Goal: Task Accomplishment & Management: Complete application form

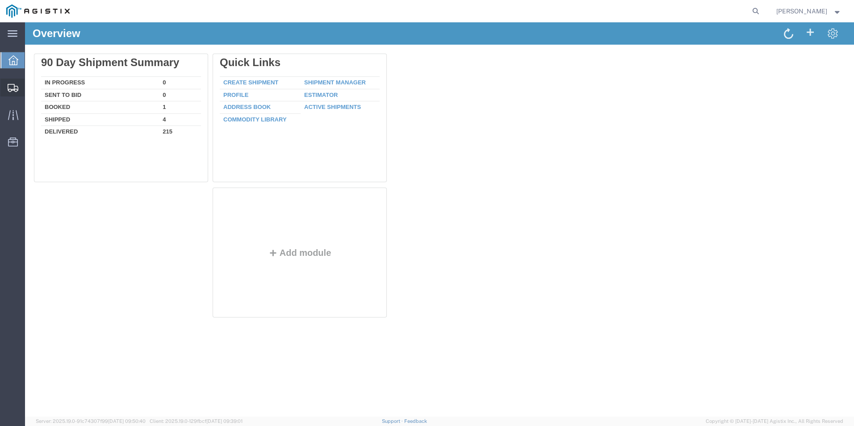
click at [0, 0] on span "Create from Template" at bounding box center [0, 0] width 0 height 0
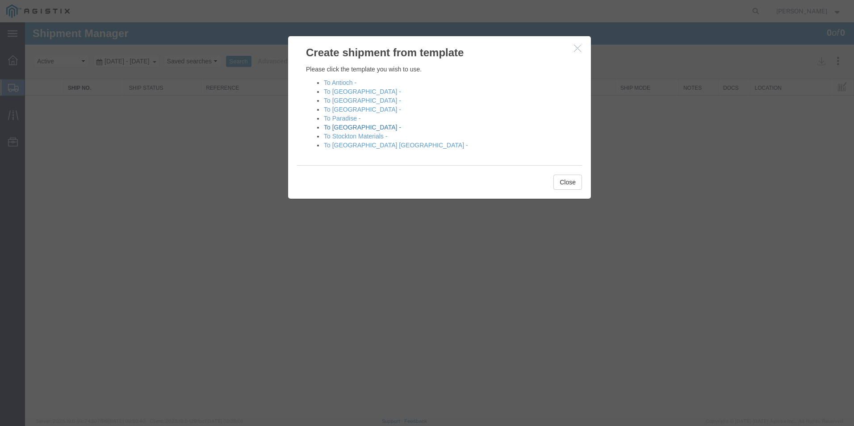
click at [347, 129] on link "To [GEOGRAPHIC_DATA] -" at bounding box center [362, 127] width 77 height 7
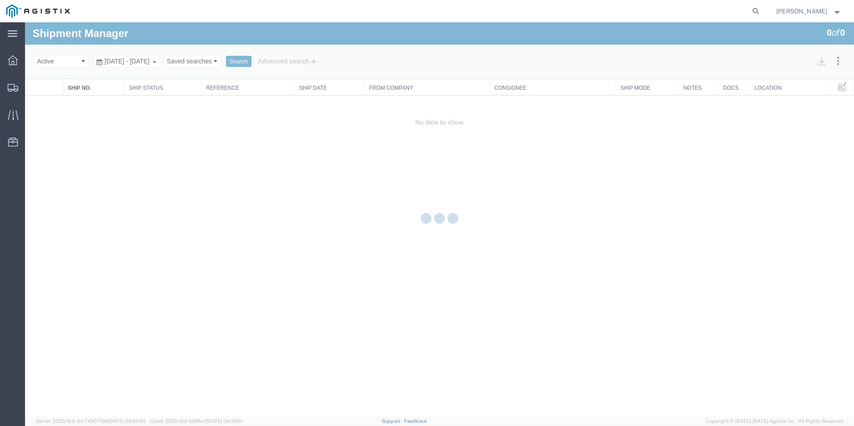
select select "PURCHORD"
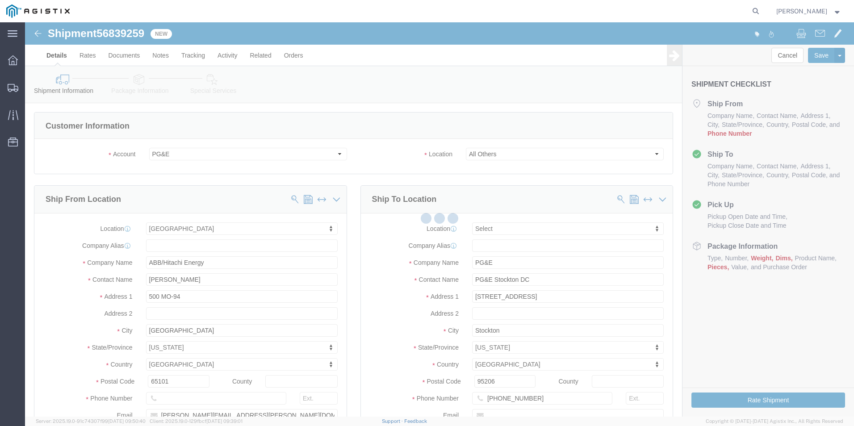
select select
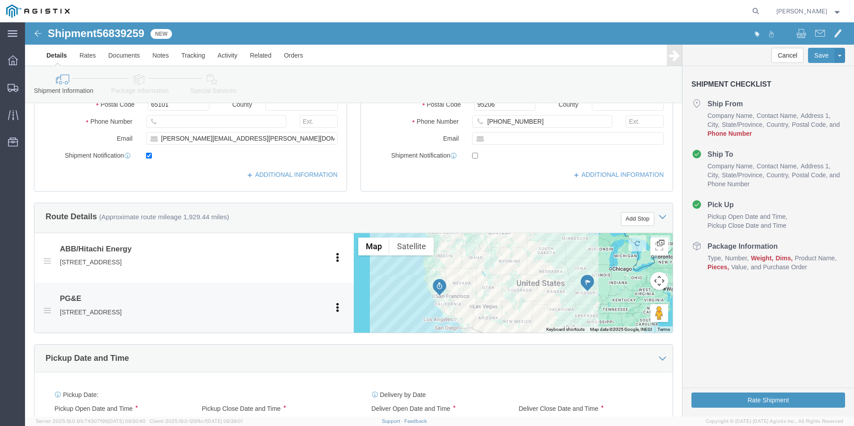
scroll to position [313, 0]
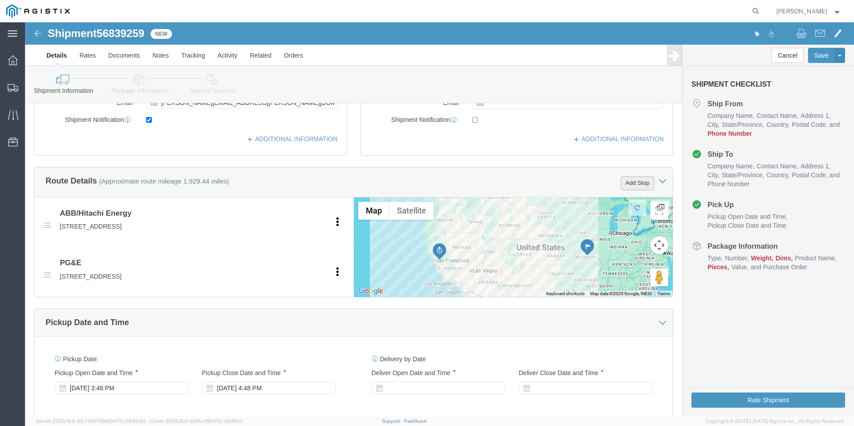
click button "Add Stop"
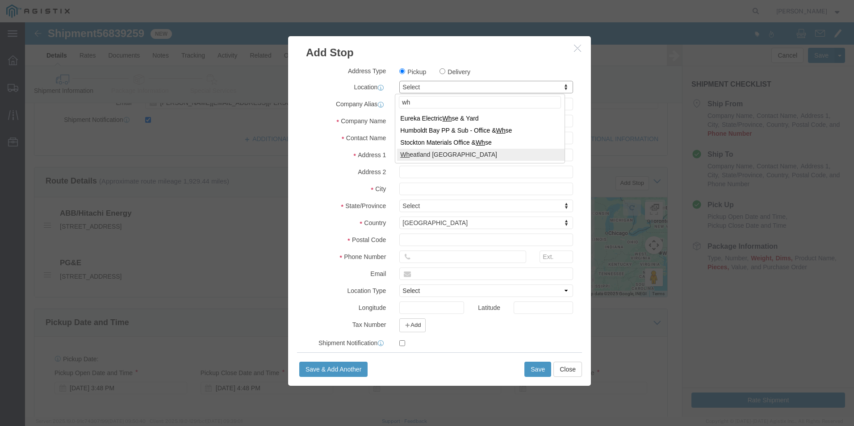
type input "wh"
select select "19996"
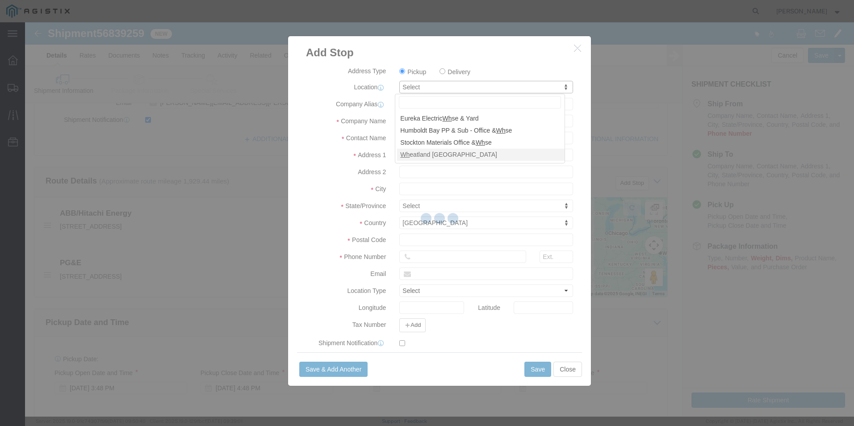
type input "PG&E"
type input "[STREET_ADDRESS]"
type input "Wheatland"
type input "95692"
select select "CA"
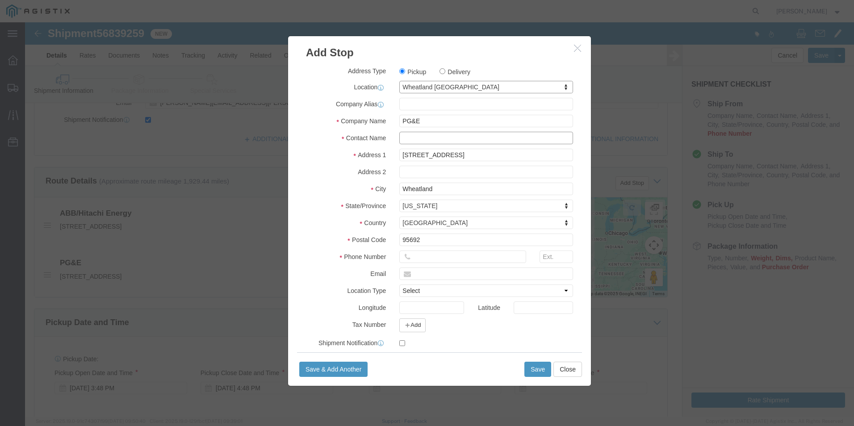
click input "text"
type input "Receiving"
type input "8888888888"
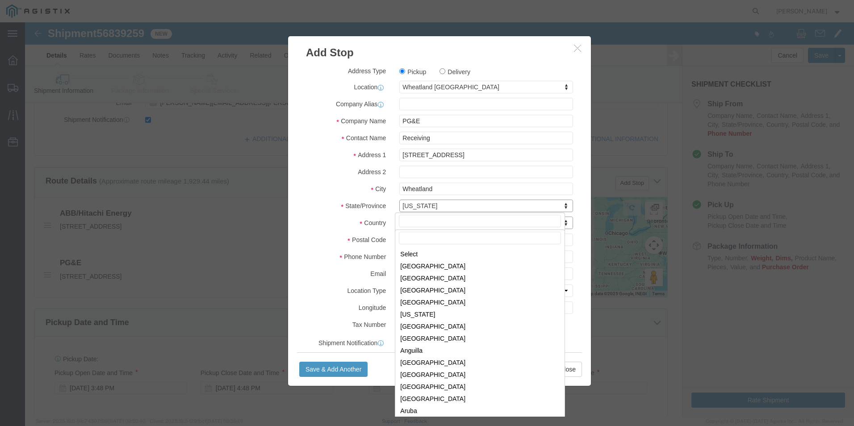
scroll to position [2714, 0]
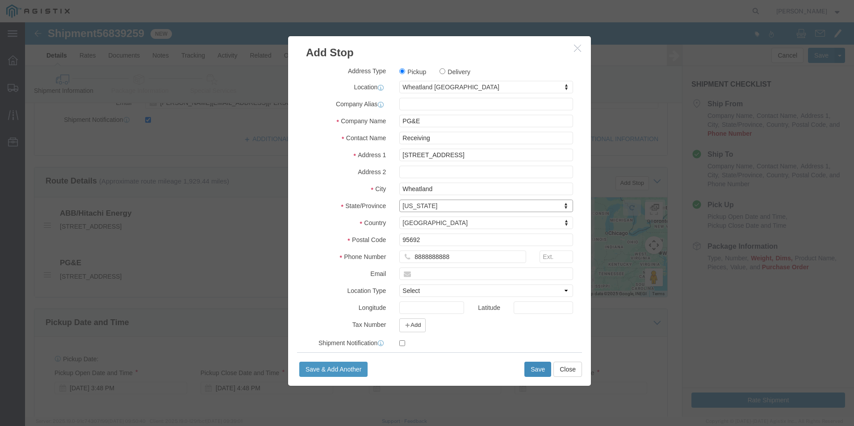
click button "Save"
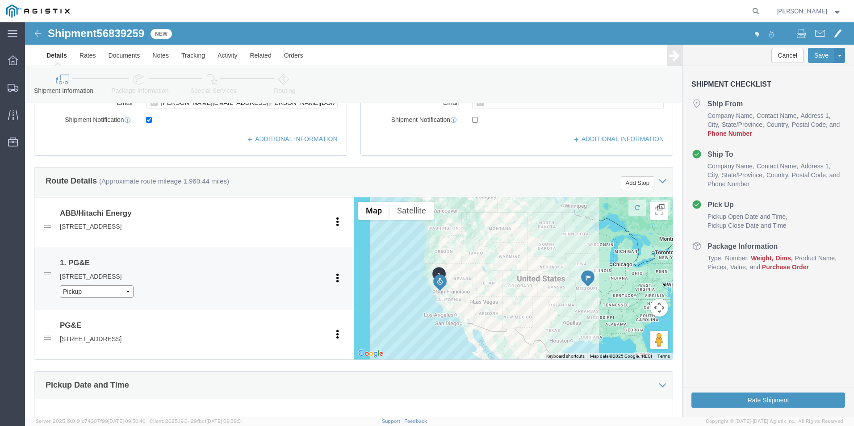
click select "Pickup Delivery"
select select "D"
click select "Pickup Delivery"
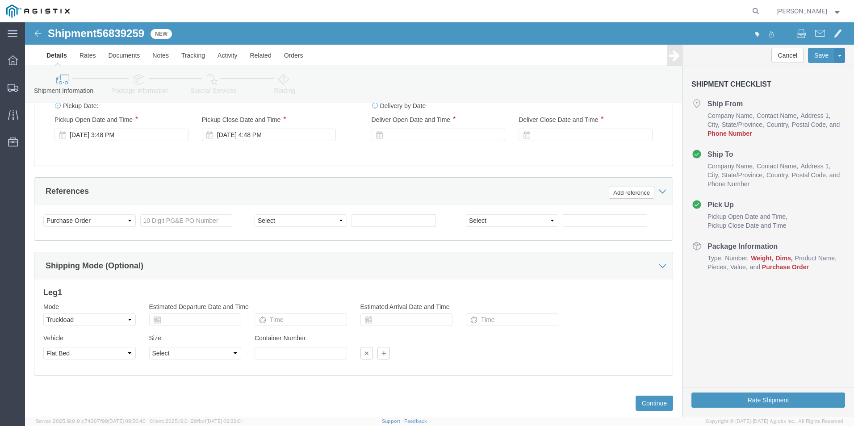
scroll to position [650, 0]
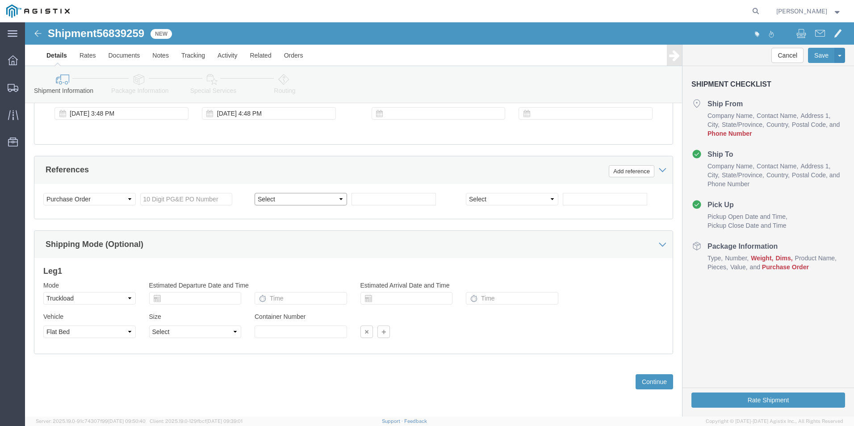
click select "Select Account Type Activity ID Airline Appointment Number ASN Batch Request # …"
select select "BOL"
click select "Select Account Type Activity ID Airline Appointment Number ASN Batch Request # …"
click input "text"
type input "j"
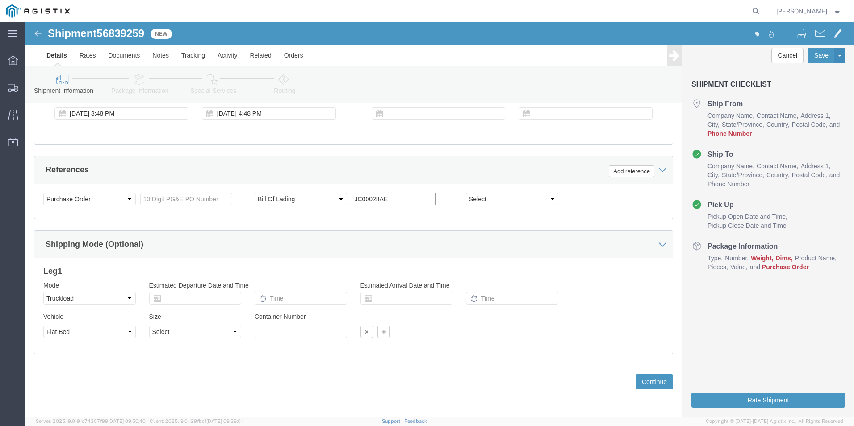
type input "JC00028AE"
click input "text"
type input "3501411927"
click button "Continue"
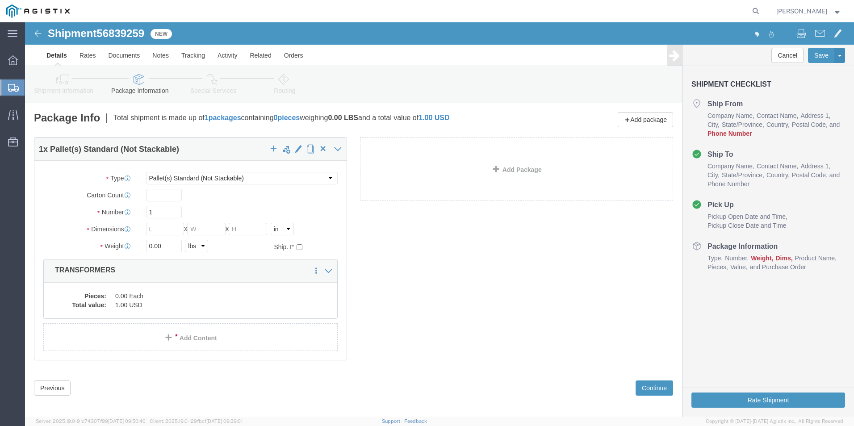
click icon
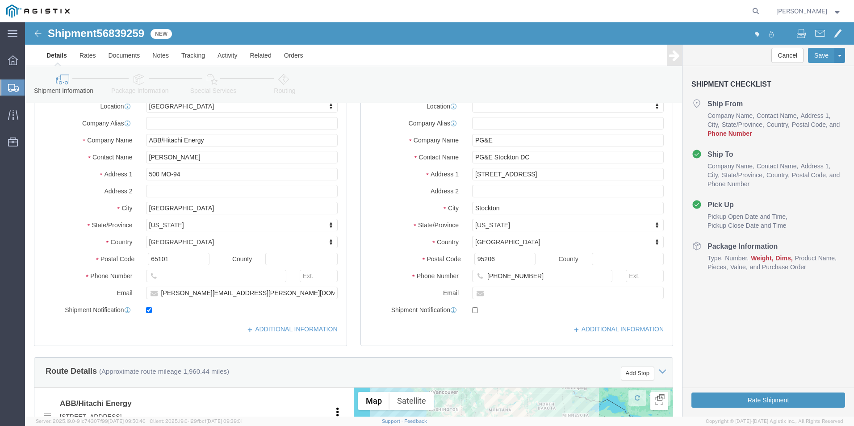
scroll to position [134, 0]
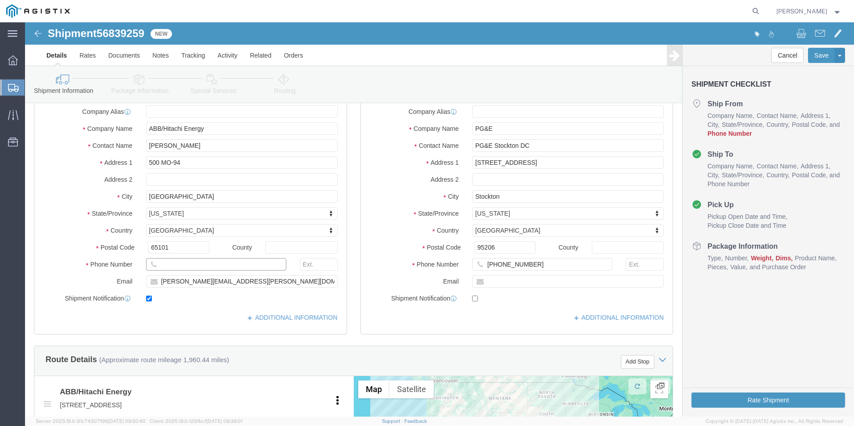
click input "text"
type input "8888888888"
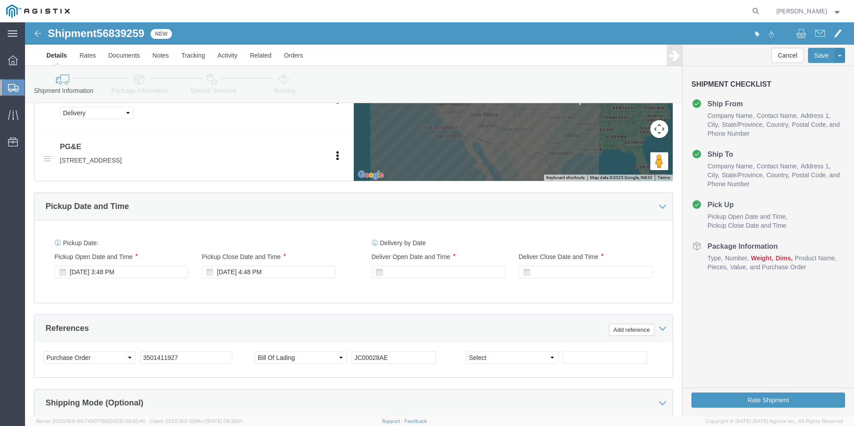
scroll to position [625, 0]
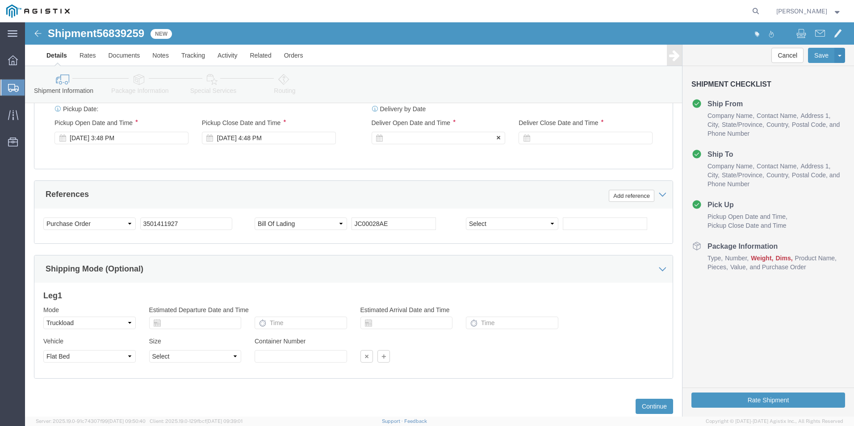
click div
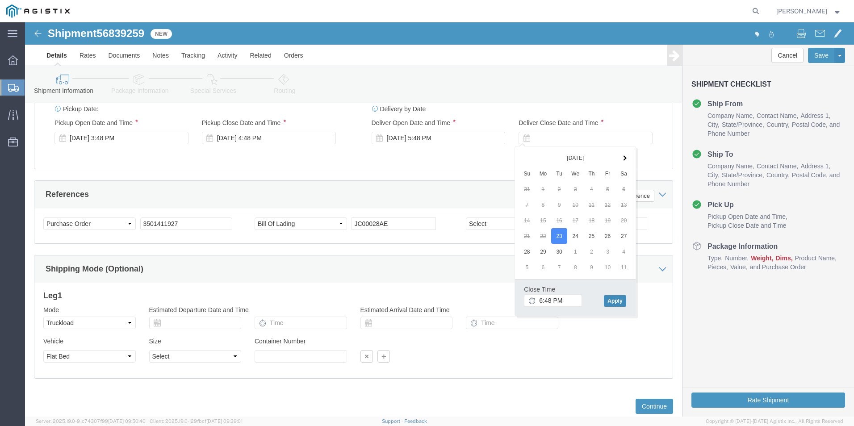
click button "Apply"
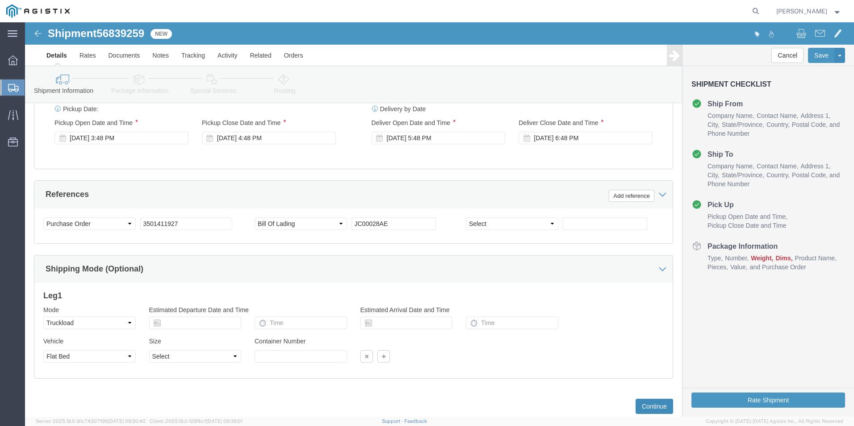
click button "Continue"
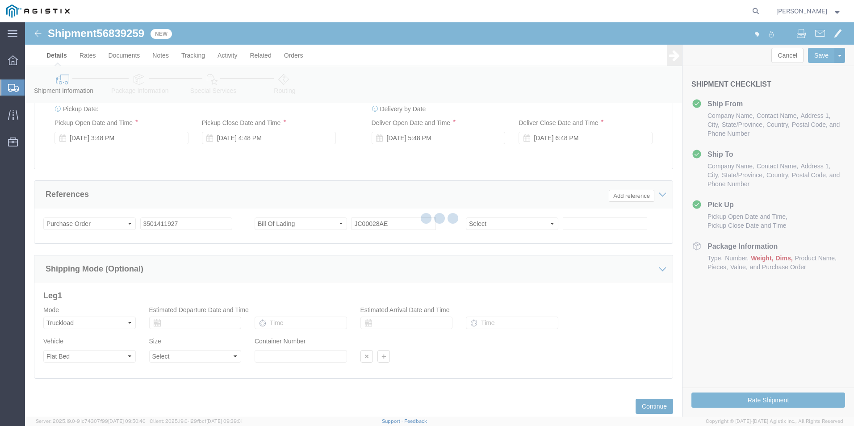
scroll to position [0, 0]
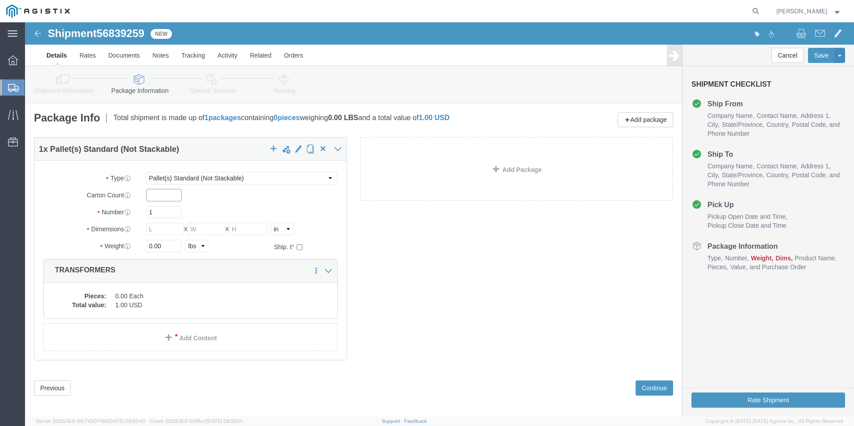
click input "text"
type input "1"
type input "8"
type input "290"
type input "72"
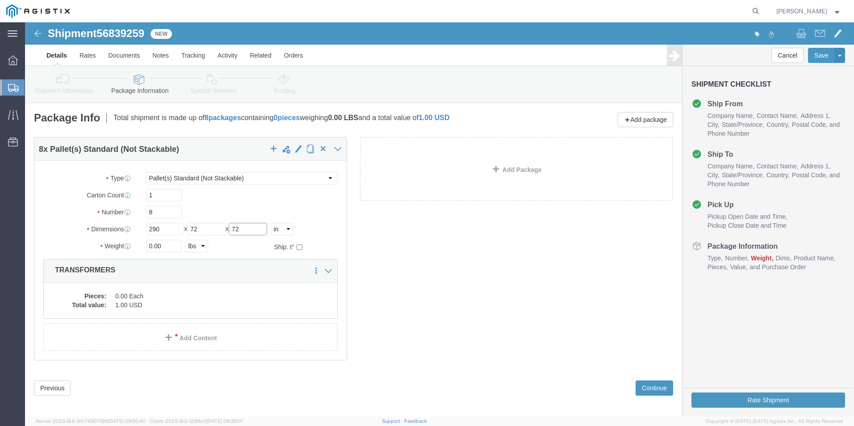
type input "72"
type input "22920.00"
click dd "0.00 Each"
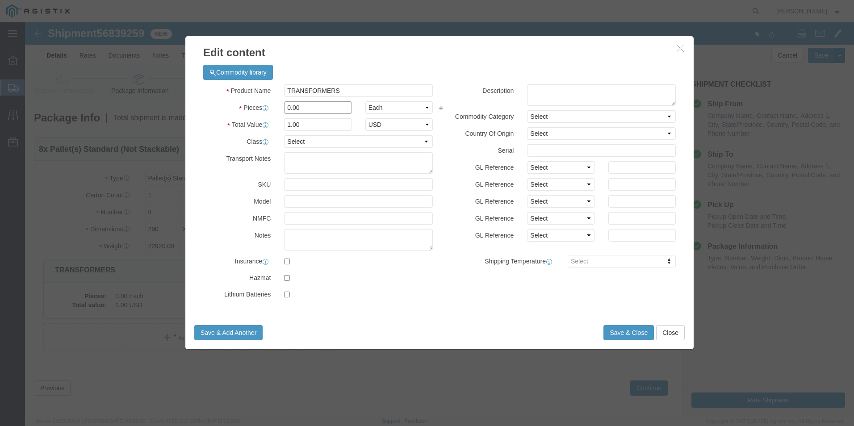
drag, startPoint x: 274, startPoint y: 87, endPoint x: 252, endPoint y: 84, distance: 22.0
click div "0.00"
type input "8"
click button "Save & Close"
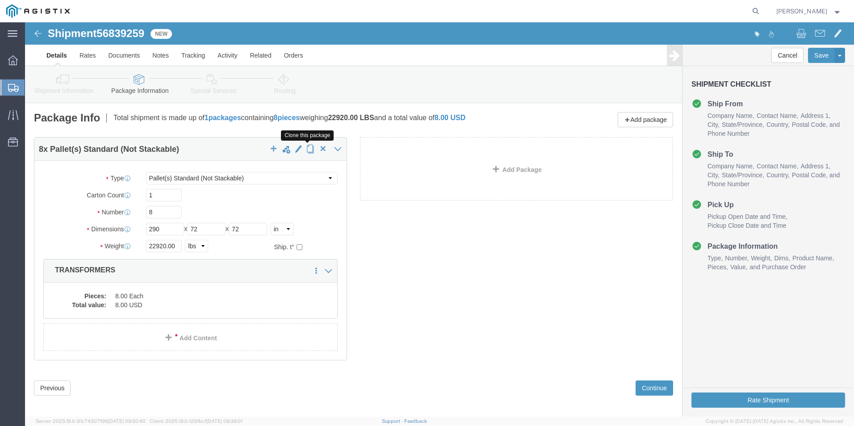
click span "button"
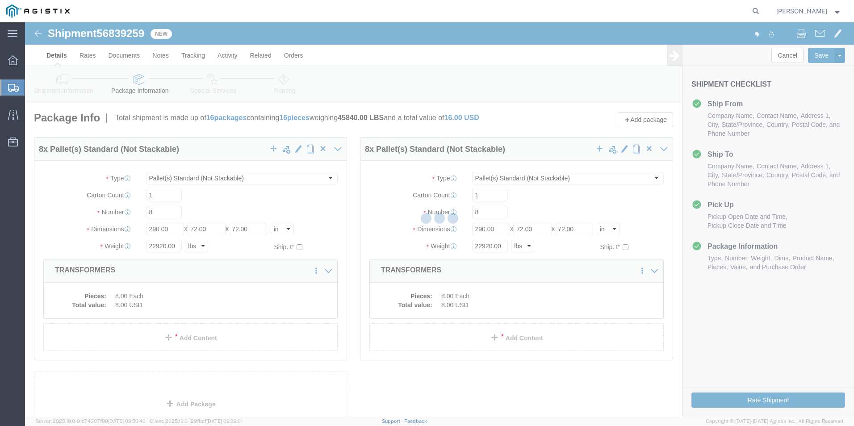
select select "PSNS"
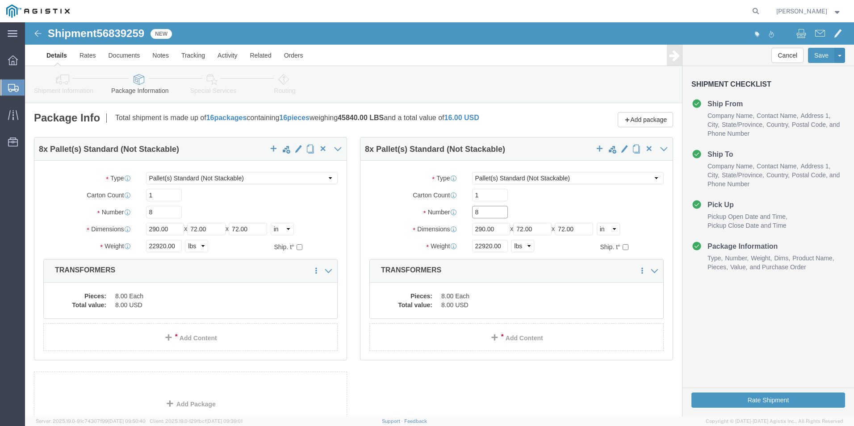
drag, startPoint x: 459, startPoint y: 191, endPoint x: 439, endPoint y: 189, distance: 19.7
click div "8"
type input "6"
type input "180"
type input "87800.00"
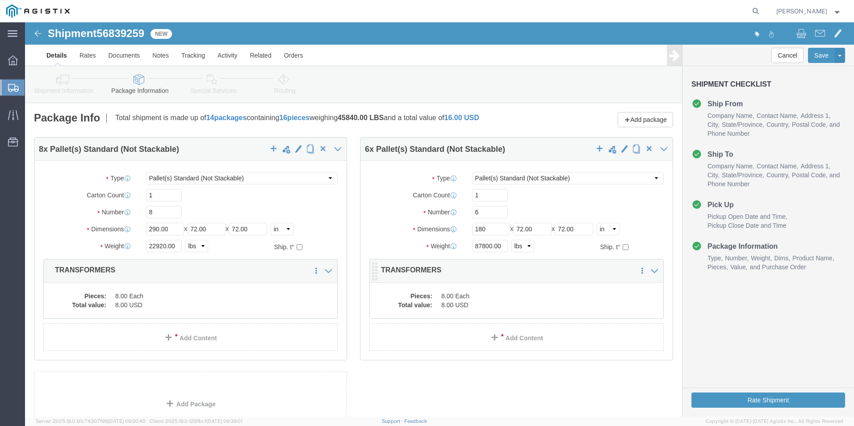
click dd "8.00 Each"
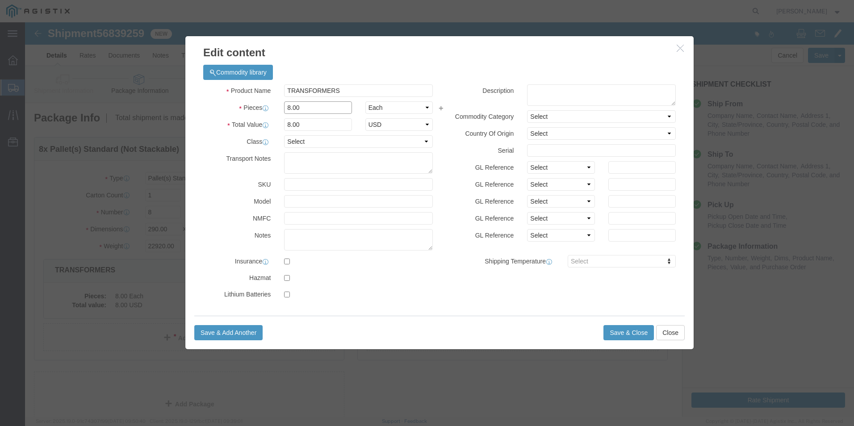
drag, startPoint x: 283, startPoint y: 83, endPoint x: 239, endPoint y: 79, distance: 43.5
click div "Pieces 8.00 Select Bag Barrels 100Board Feet Bottle Box Blister Pack Carats Can…"
type input "6"
click button "Save & Close"
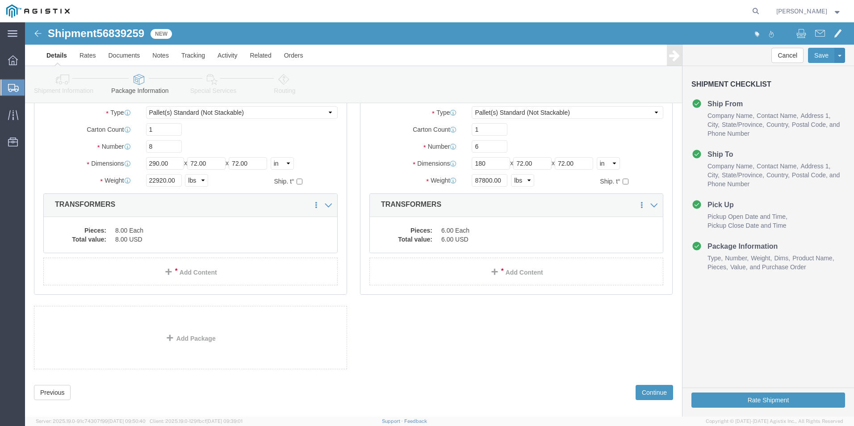
scroll to position [76, 0]
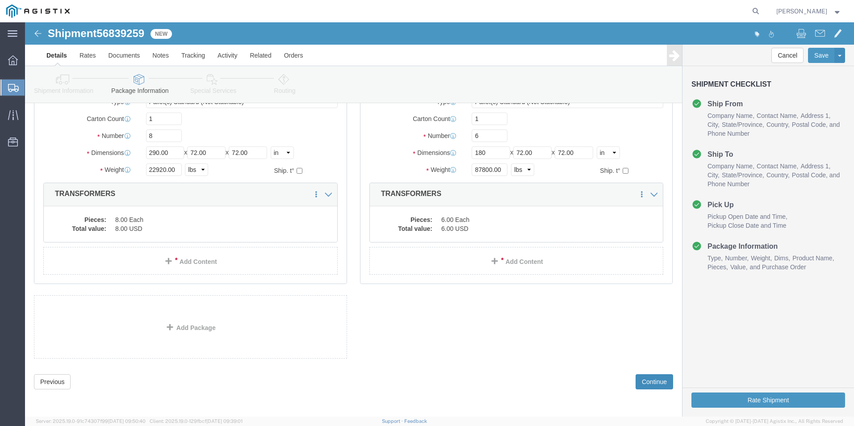
click button "Continue"
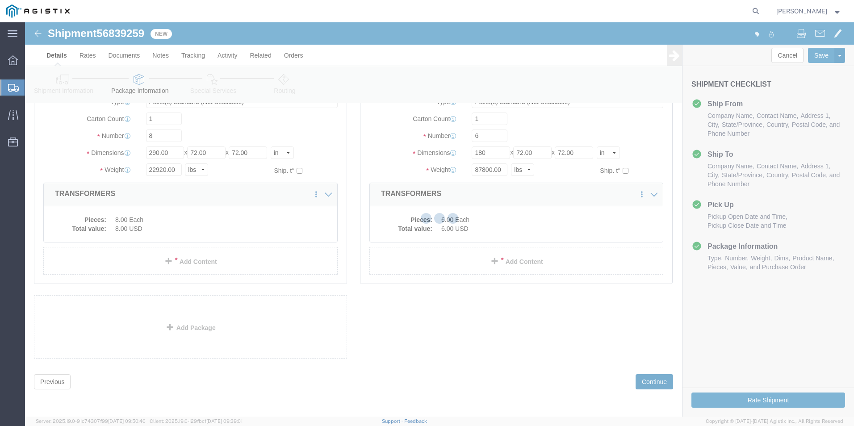
select select
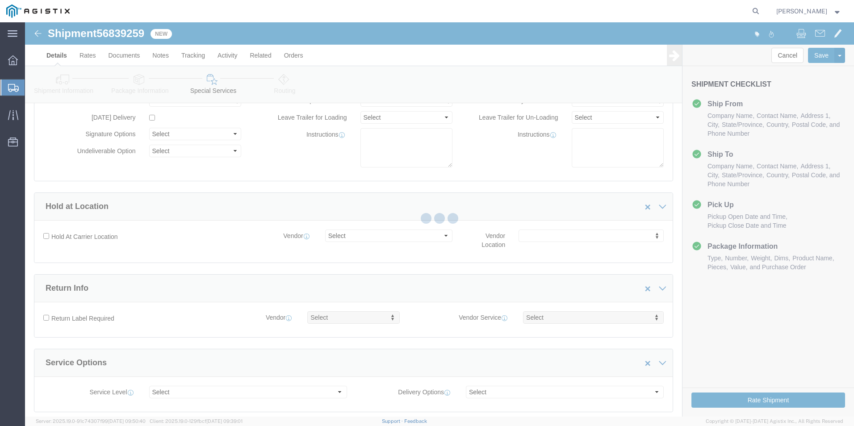
select select "COSTCENTER"
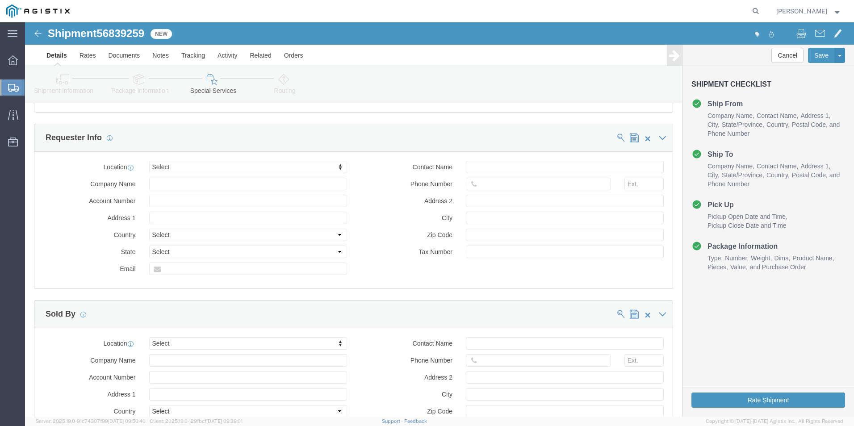
scroll to position [873, 0]
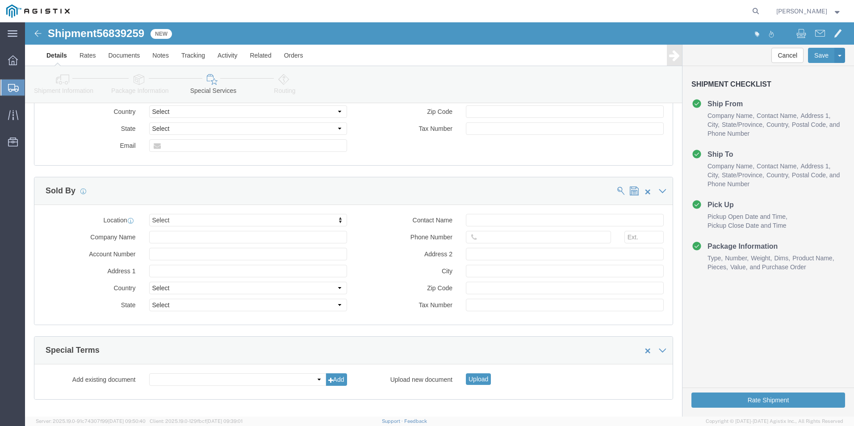
click button "Continue"
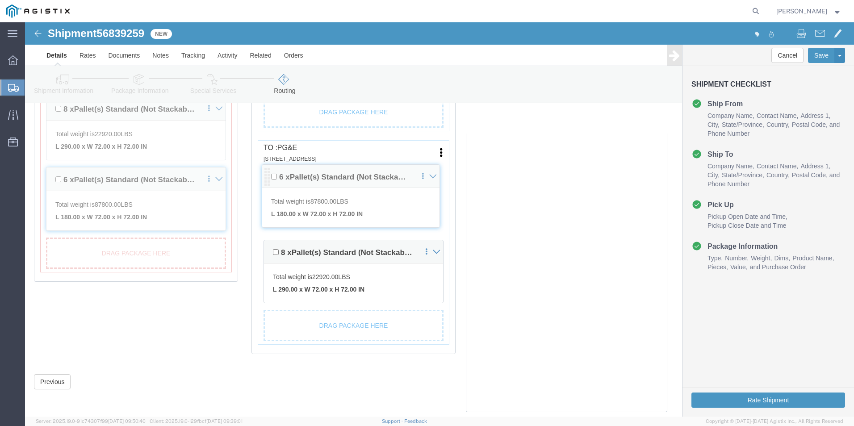
scroll to position [240, 0]
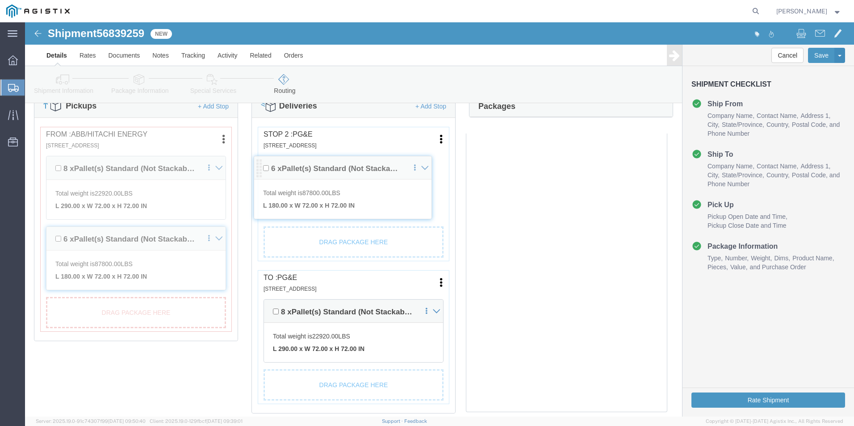
drag, startPoint x: 244, startPoint y: 230, endPoint x: 236, endPoint y: 146, distance: 84.3
click div "Pickups + Add Stop From : ABB/Hitachi Energy 500 MO-94, [GEOGRAPHIC_DATA], [GEO…"
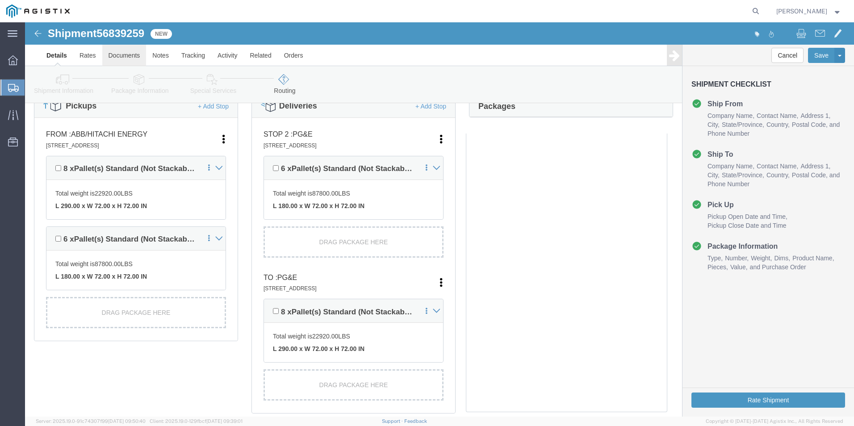
click link "Documents"
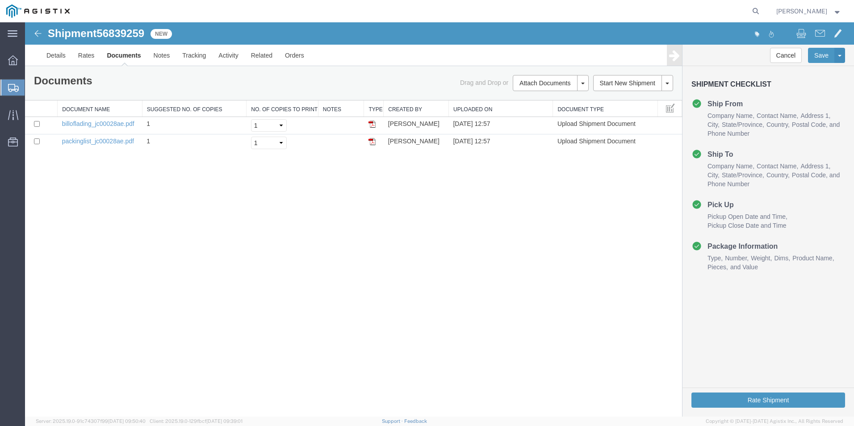
click at [125, 28] on span "56839259" at bounding box center [120, 33] width 48 height 12
copy span "56839259"
click at [788, 397] on button "Rate Shipment" at bounding box center [768, 400] width 154 height 15
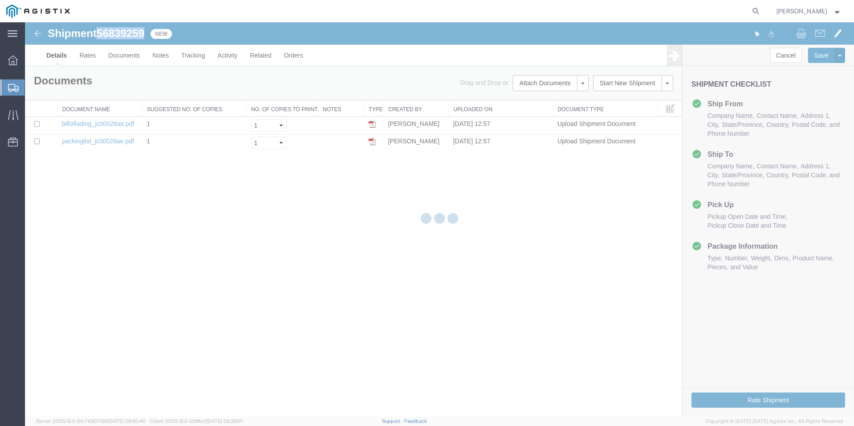
select select "54011"
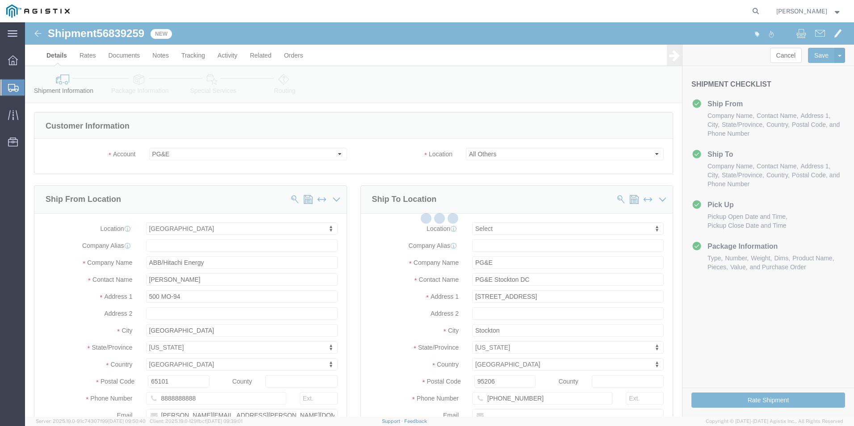
select select
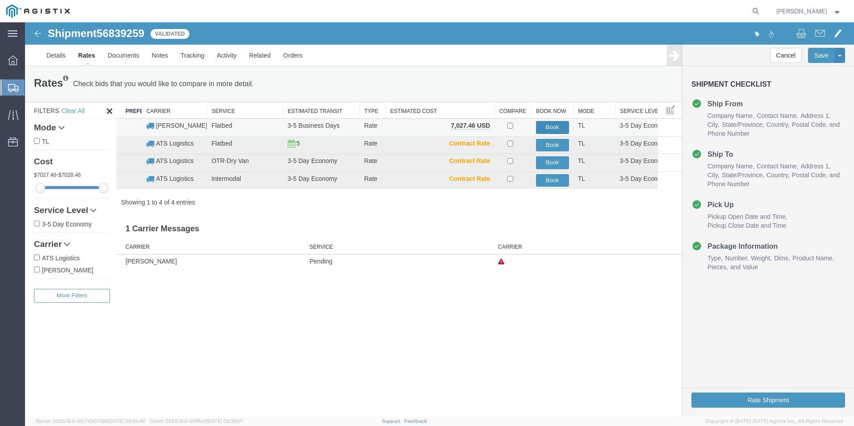
click at [548, 128] on button "Book" at bounding box center [552, 127] width 33 height 13
